Goal: Navigation & Orientation: Find specific page/section

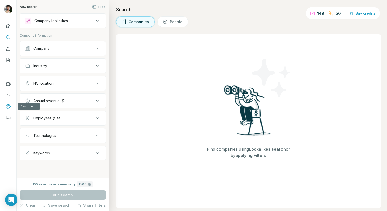
click at [8, 104] on icon "Dashboard" at bounding box center [8, 106] width 5 height 5
click at [318, 14] on div "149" at bounding box center [317, 13] width 14 height 6
click at [335, 15] on div "50" at bounding box center [334, 13] width 13 height 6
click at [9, 105] on icon "Dashboard" at bounding box center [8, 106] width 5 height 4
click at [7, 25] on icon "Quick start" at bounding box center [8, 26] width 4 height 4
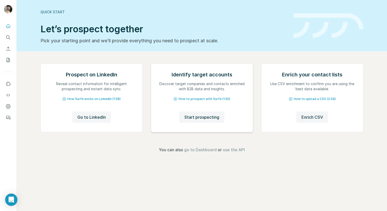
scroll to position [11, 0]
click at [8, 83] on icon "Use Surfe on LinkedIn" at bounding box center [8, 83] width 5 height 5
click at [27, 147] on div "Prospect on LinkedIn Reveal contact information for intelligent prospecting and…" at bounding box center [202, 108] width 371 height 114
click at [6, 108] on icon "Dashboard" at bounding box center [8, 106] width 5 height 4
